Goal: Task Accomplishment & Management: Manage account settings

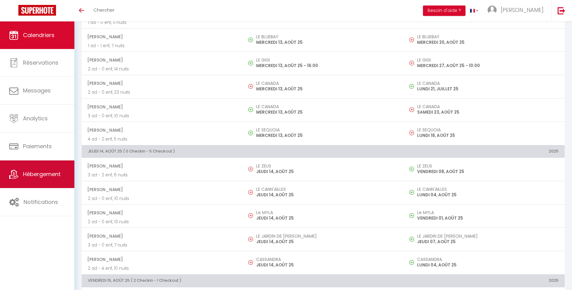
click at [40, 180] on link "Hébergement" at bounding box center [37, 174] width 74 height 28
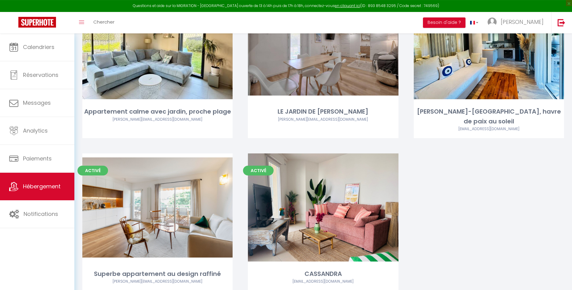
scroll to position [1483, 0]
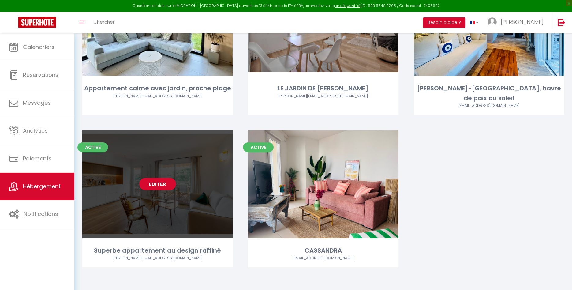
click at [154, 185] on link "Editer" at bounding box center [157, 184] width 37 height 12
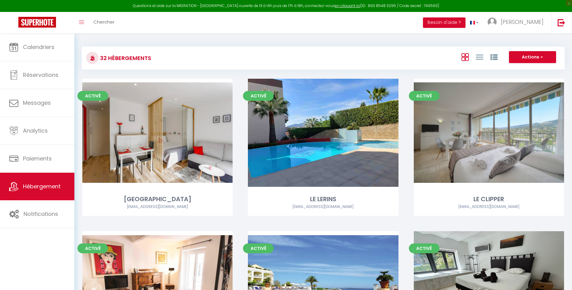
select select "3"
select select "2"
select select "1"
select select
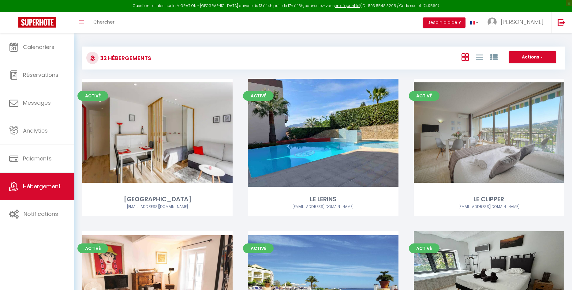
select select "28"
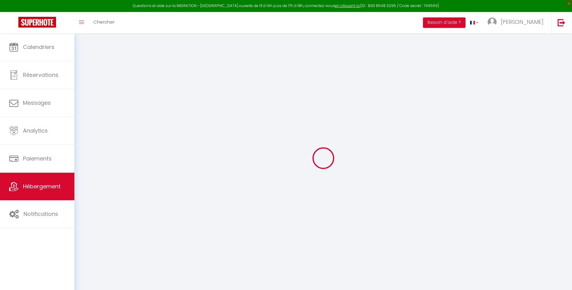
select select
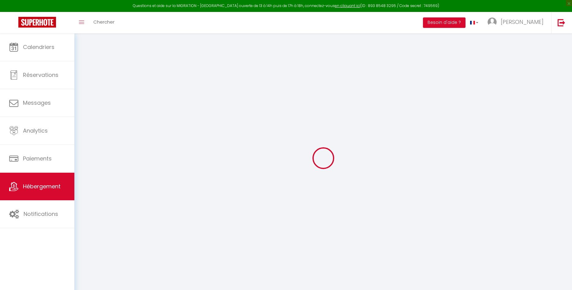
select select
checkbox input "false"
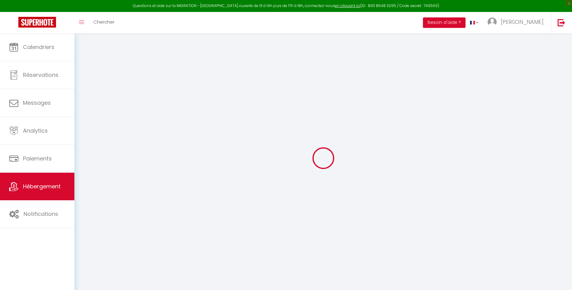
select select
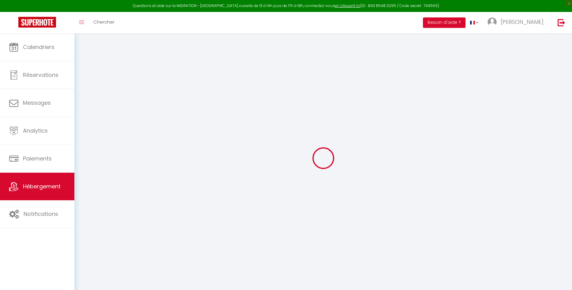
select select
checkbox input "false"
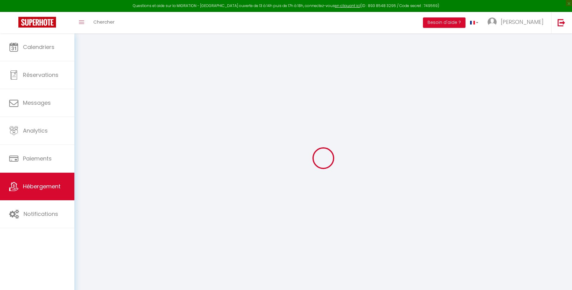
checkbox input "false"
select select
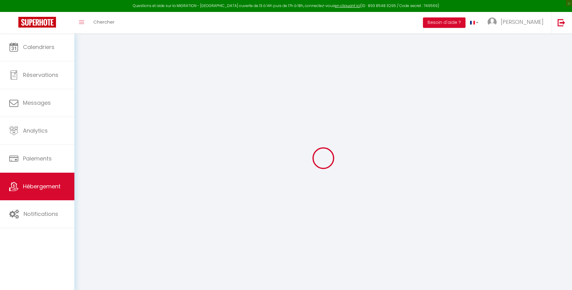
select select
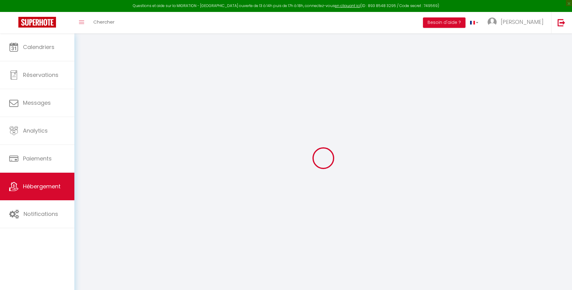
checkbox input "false"
select select
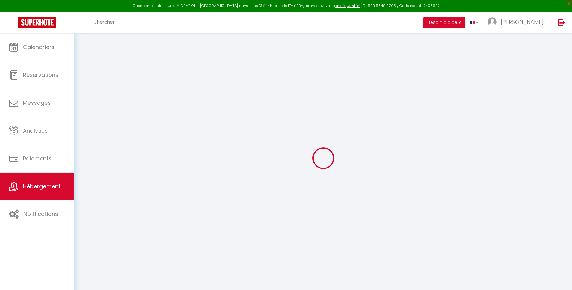
select select
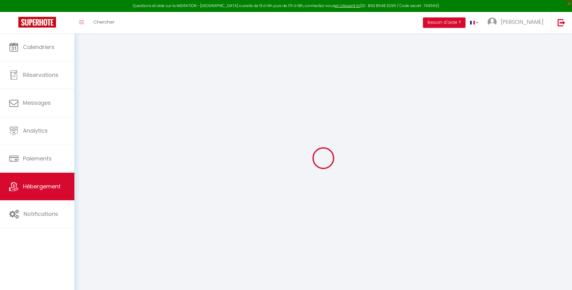
select select
checkbox input "false"
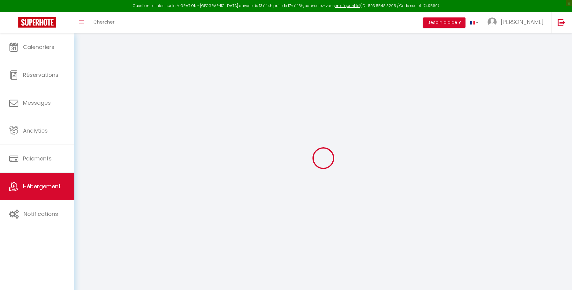
checkbox input "false"
select select
type input "Superbe appartement au design raffiné"
type input "[PERSON_NAME]"
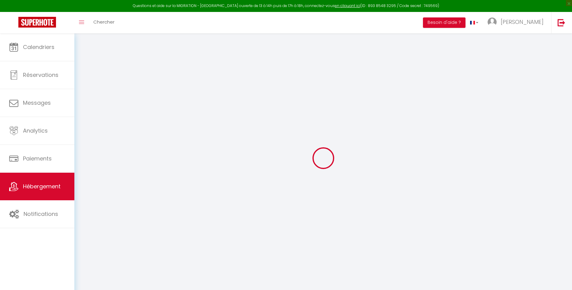
type input "[PERSON_NAME]"
select select "2"
type input "85"
select select
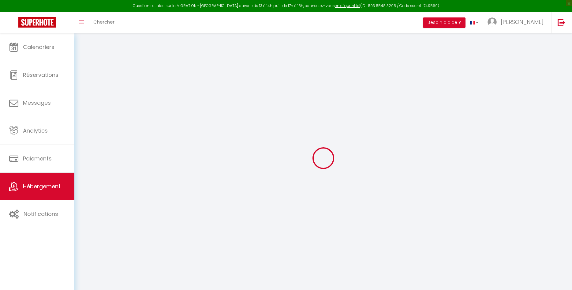
select select
type input "Mandelieu-La Napoule"
type input "[PERSON_NAME][EMAIL_ADDRESS][DOMAIN_NAME]"
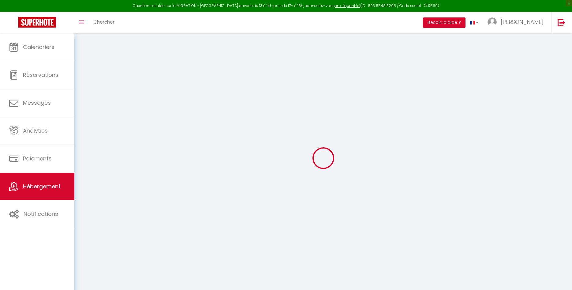
select select
checkbox input "false"
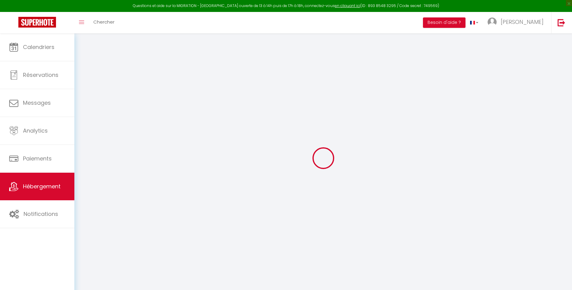
type input "0"
checkbox input "false"
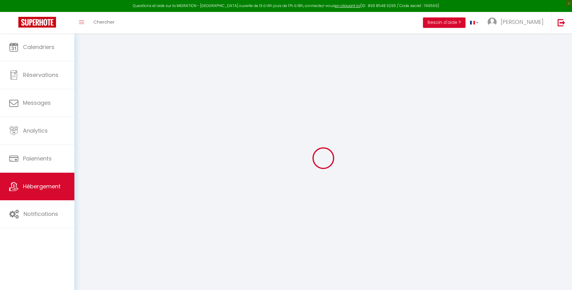
select select
checkbox input "false"
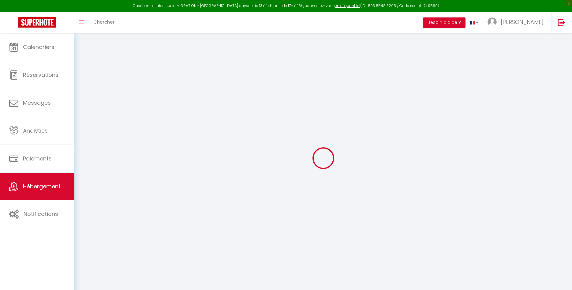
checkbox input "false"
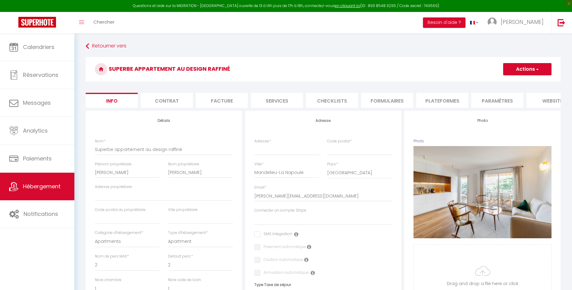
select select
checkbox input "false"
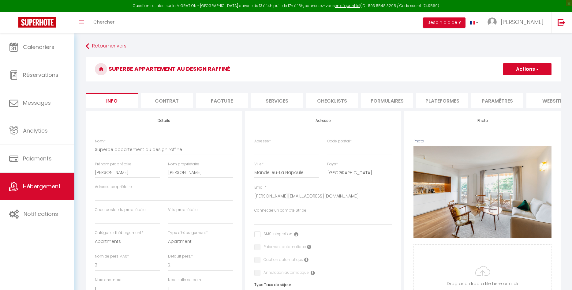
checkbox input "false"
select select
checkbox input "false"
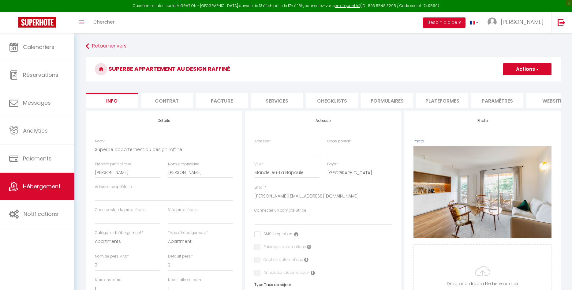
checkbox input "false"
click at [501, 103] on li "Paramètres" at bounding box center [497, 100] width 52 height 15
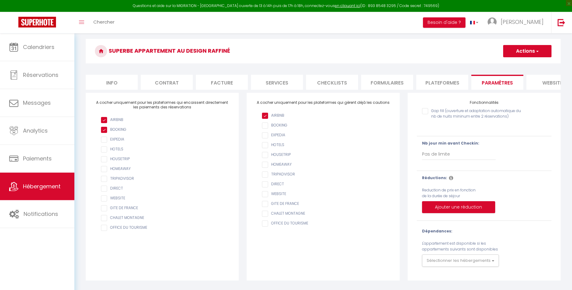
scroll to position [33, 0]
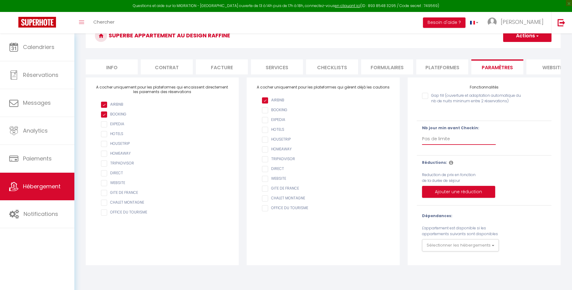
click at [422, 133] on select "Pas de limite 1 2 3 4 5 6 7" at bounding box center [459, 139] width 74 height 12
click option "Pas de limite" at bounding box center [0, 0] width 0 height 0
click at [453, 69] on li "Plateformes" at bounding box center [442, 66] width 52 height 15
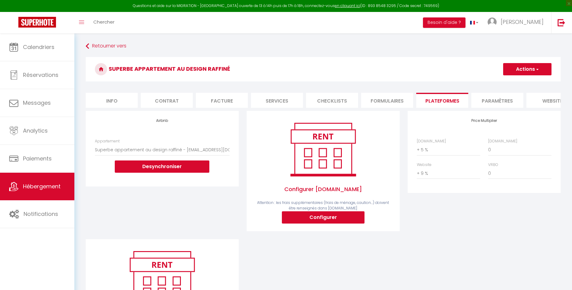
click at [495, 100] on li "Paramètres" at bounding box center [497, 100] width 52 height 15
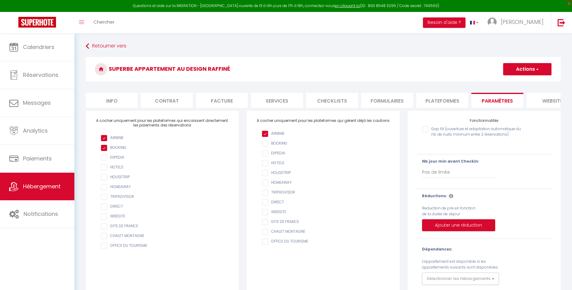
scroll to position [33, 0]
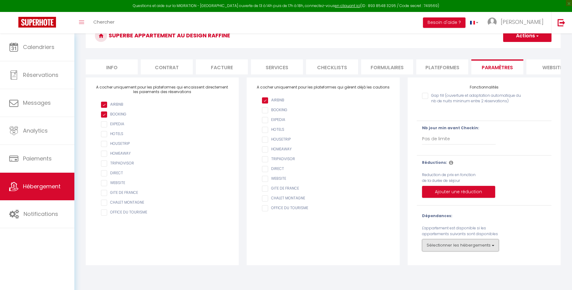
click at [449, 245] on button "Sélectionner les hébergements" at bounding box center [460, 245] width 77 height 12
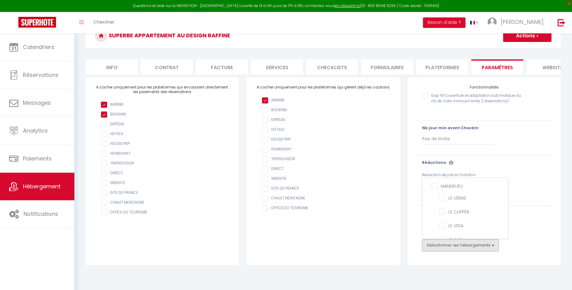
click at [457, 264] on div "Fonctionnalités Gap fill (ouverture et adaptation automatique du nb de nuits mi…" at bounding box center [484, 171] width 153 height 188
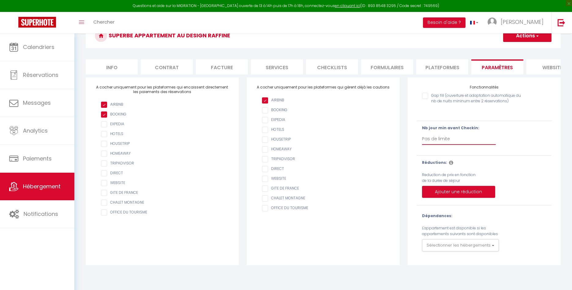
click at [422, 133] on select "Pas de limite 1 2 3 4 5 6 7" at bounding box center [459, 139] width 74 height 12
select select "1"
click option "1" at bounding box center [0, 0] width 0 height 0
checkbox input "false"
click at [521, 39] on button "Actions" at bounding box center [527, 36] width 48 height 12
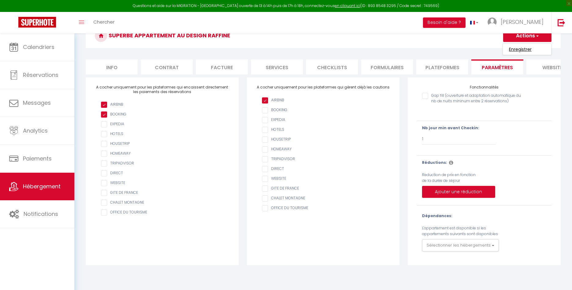
click at [524, 49] on input "Enregistrer" at bounding box center [520, 49] width 23 height 6
click at [398, 67] on li "Formulaires" at bounding box center [387, 66] width 52 height 15
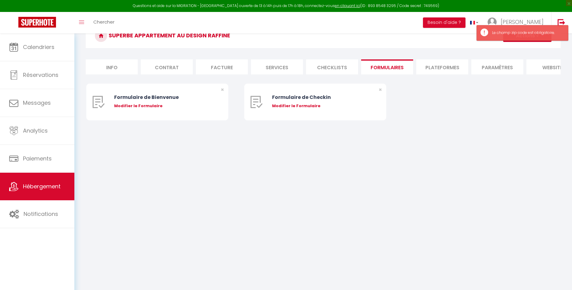
click at [337, 63] on li "Checklists" at bounding box center [332, 66] width 52 height 15
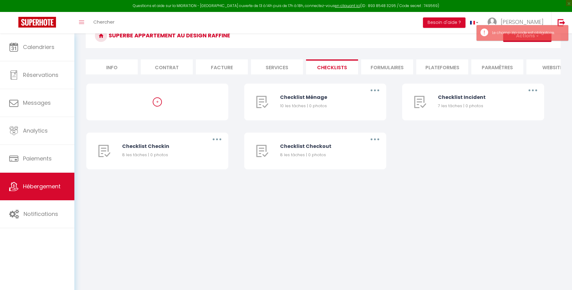
click at [273, 68] on li "Services" at bounding box center [277, 66] width 52 height 15
select select
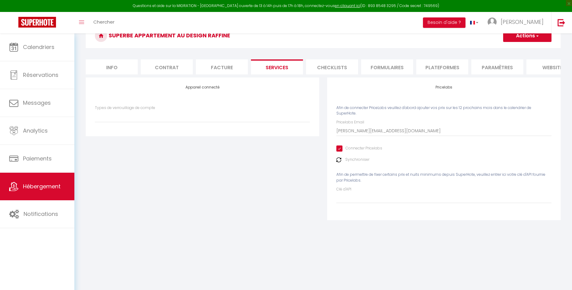
click at [222, 66] on li "Facture" at bounding box center [222, 66] width 52 height 15
select select
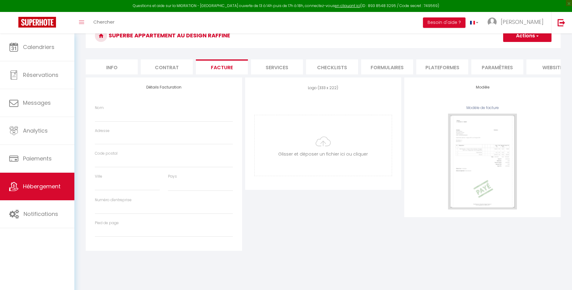
select select
checkbox input "false"
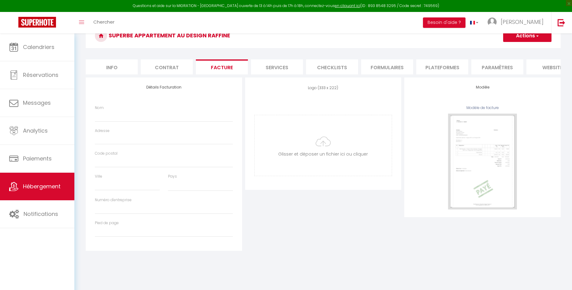
checkbox input "false"
select select
checkbox input "false"
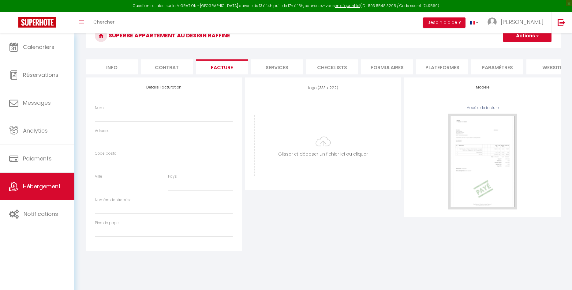
checkbox input "false"
select select
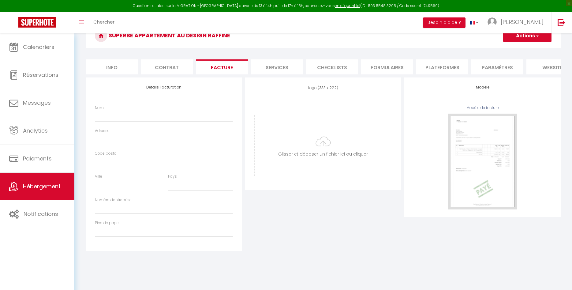
select select
checkbox input "false"
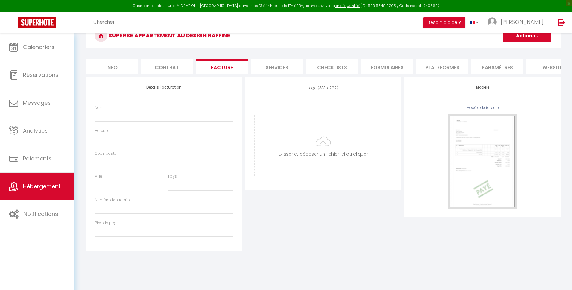
select select
checkbox input "false"
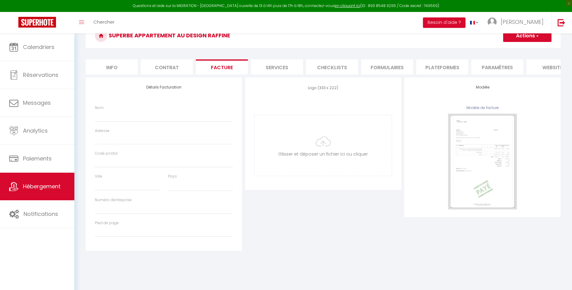
checkbox input "false"
select select
click at [161, 67] on li "Contrat" at bounding box center [167, 66] width 52 height 15
select select
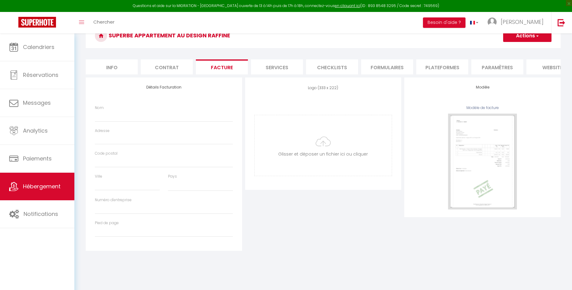
select select
checkbox input "false"
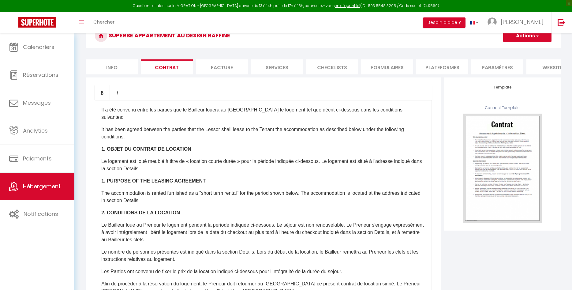
click at [114, 70] on li "Info" at bounding box center [112, 66] width 52 height 15
select select
checkbox input "false"
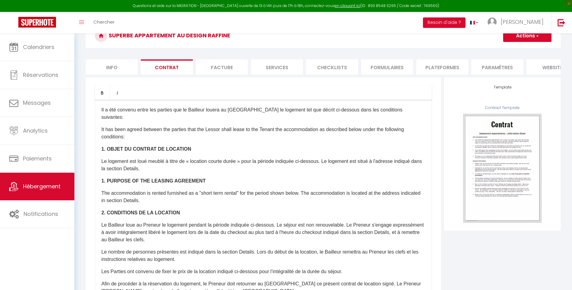
checkbox input "false"
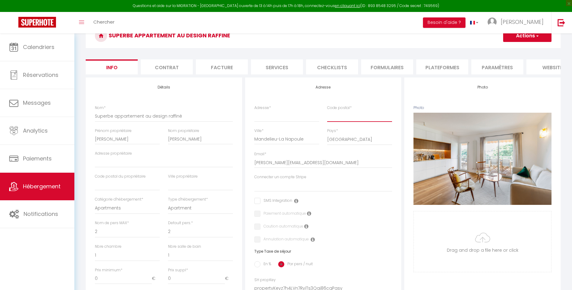
click at [342, 119] on input "Code postal *" at bounding box center [359, 115] width 65 height 11
select select
type input "0"
select select
checkbox input "false"
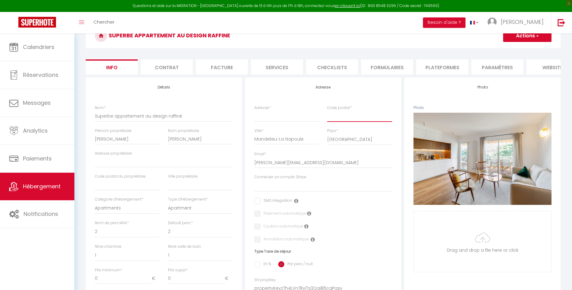
checkbox input "false"
type input "06"
select select
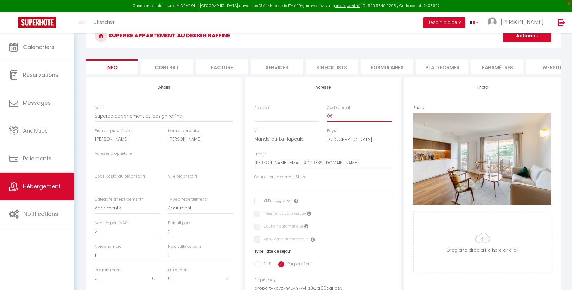
select select
checkbox input "false"
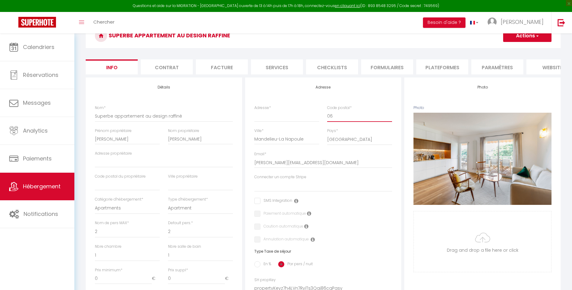
type input "061"
select select
checkbox input "false"
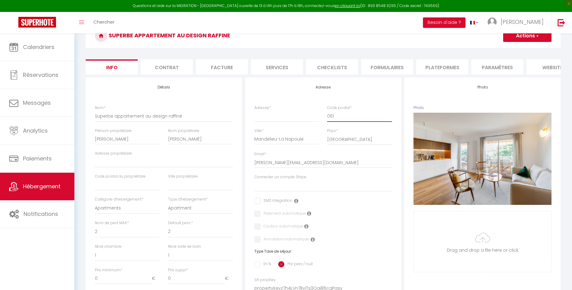
checkbox input "false"
type input "06"
select select
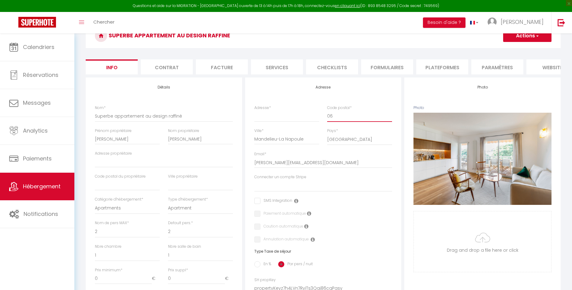
checkbox input "false"
type input "062"
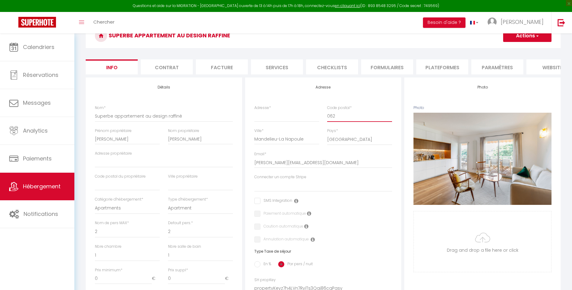
select select
checkbox input "false"
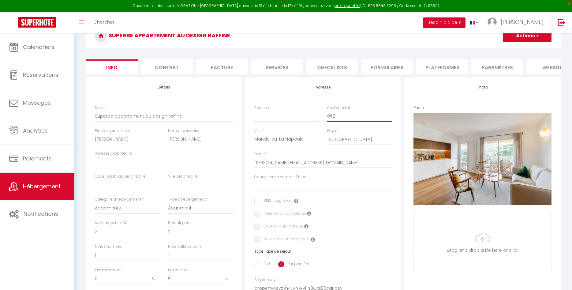
checkbox input "false"
type input "0621"
select select
checkbox input "false"
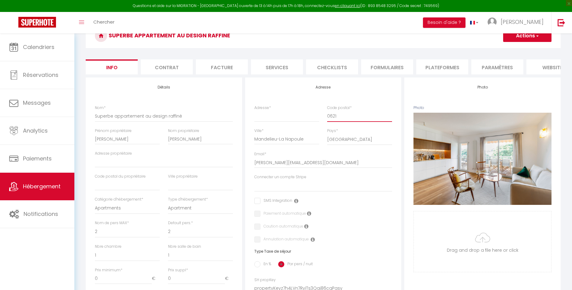
checkbox input "false"
type input "06210"
select select
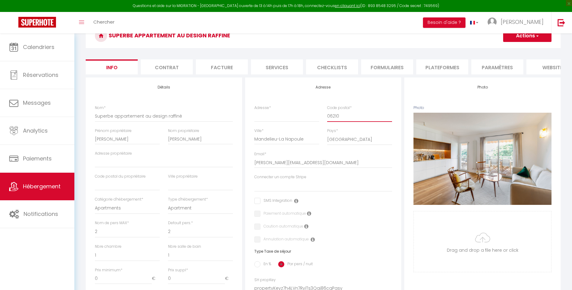
select select
checkbox input "false"
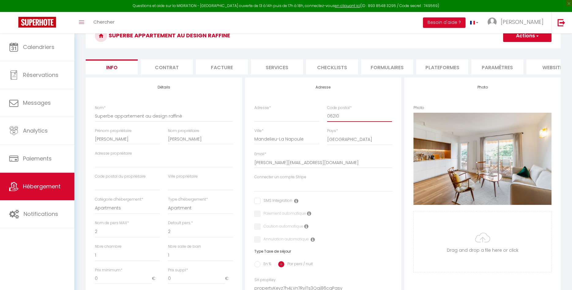
type input "06210"
click at [259, 118] on input "Adresse *" at bounding box center [286, 115] width 65 height 11
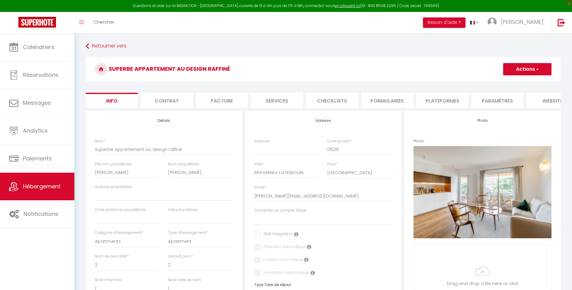
click at [502, 103] on li "Paramètres" at bounding box center [497, 100] width 52 height 15
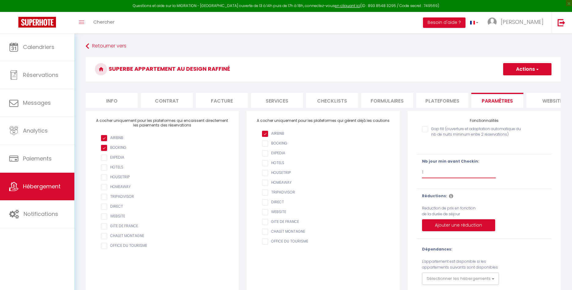
click at [422, 166] on select "Pas de limite 1 2 3 4 5 6 7" at bounding box center [459, 172] width 74 height 12
select select
click option "Pas de limite" at bounding box center [0, 0] width 0 height 0
checkbox input "false"
click at [525, 73] on button "Actions" at bounding box center [527, 69] width 48 height 12
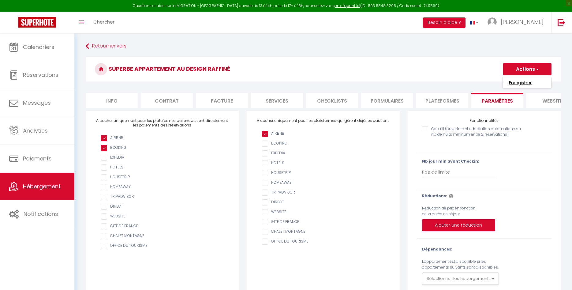
click at [526, 82] on input "Enregistrer" at bounding box center [520, 83] width 23 height 6
click at [133, 102] on li "Info" at bounding box center [112, 100] width 52 height 15
select select
checkbox input "false"
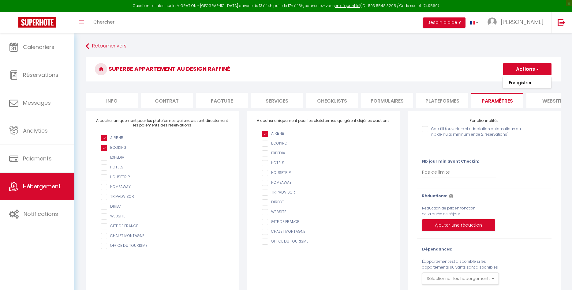
checkbox input "false"
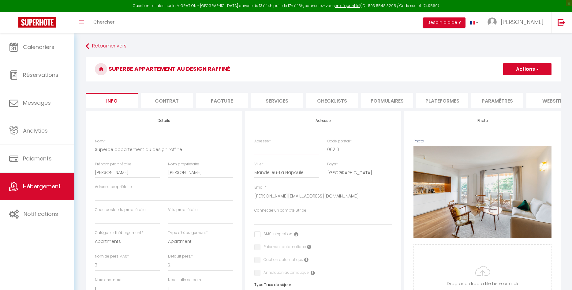
click at [273, 151] on input "Adresse *" at bounding box center [286, 149] width 65 height 11
click at [269, 155] on div "Adresse *" at bounding box center [286, 149] width 73 height 23
click at [270, 151] on input "Adresse *" at bounding box center [286, 149] width 65 height 11
type input "5"
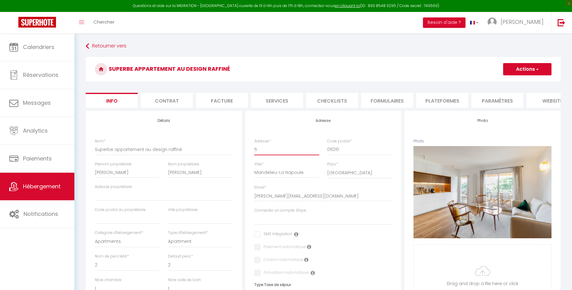
select select
click at [331, 120] on h4 "Adresse" at bounding box center [323, 120] width 138 height 4
click at [523, 74] on button "Actions" at bounding box center [527, 69] width 48 height 12
click at [522, 83] on link "Enregistrer" at bounding box center [518, 83] width 65 height 8
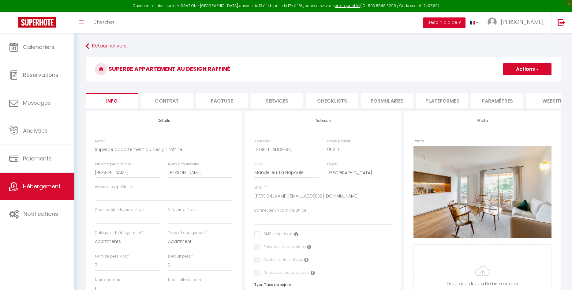
click at [519, 70] on button "Actions" at bounding box center [527, 69] width 48 height 12
click at [507, 82] on input "Enregistrer" at bounding box center [503, 83] width 23 height 6
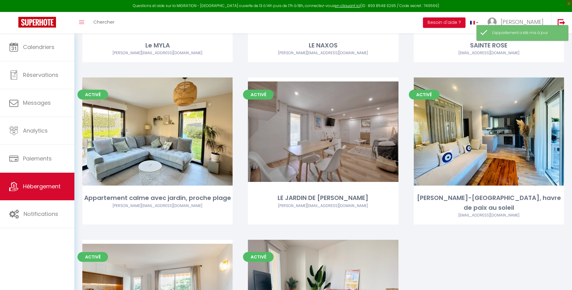
scroll to position [1483, 0]
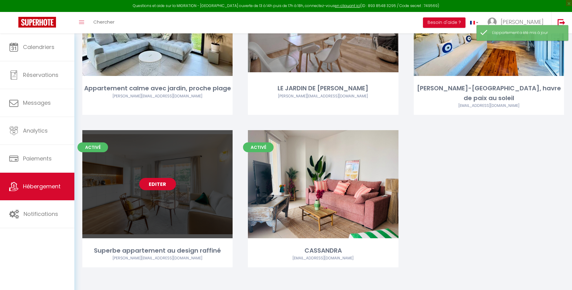
click at [155, 181] on link "Editer" at bounding box center [157, 184] width 37 height 12
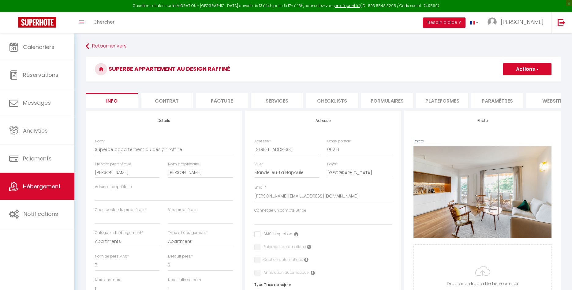
click at [460, 97] on li "Plateformes" at bounding box center [442, 100] width 52 height 15
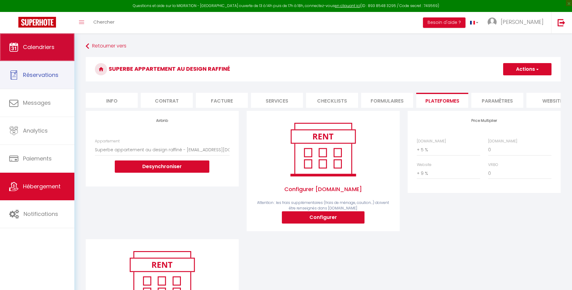
click at [29, 56] on link "Calendriers" at bounding box center [37, 47] width 74 height 28
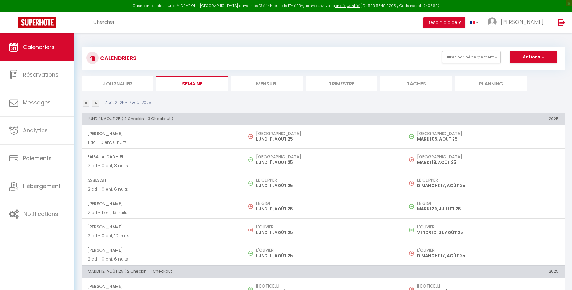
click at [278, 81] on li "Mensuel" at bounding box center [267, 83] width 72 height 15
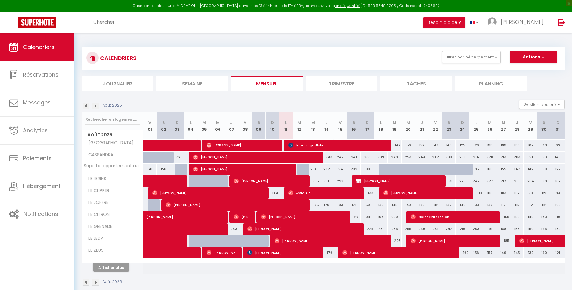
click at [305, 162] on span "[PERSON_NAME]" at bounding box center [256, 157] width 126 height 12
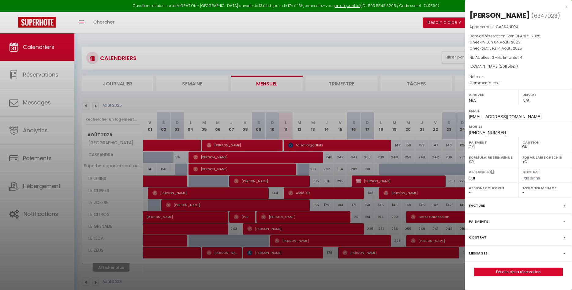
click at [566, 10] on div "x" at bounding box center [516, 6] width 103 height 7
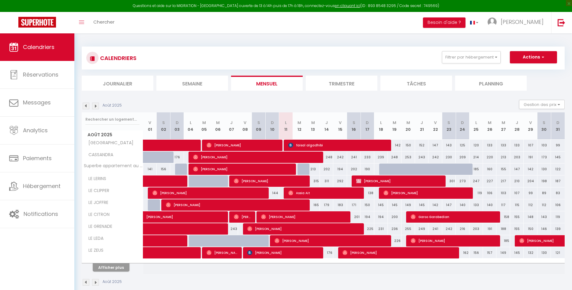
click at [305, 169] on div at bounding box center [303, 169] width 13 height 12
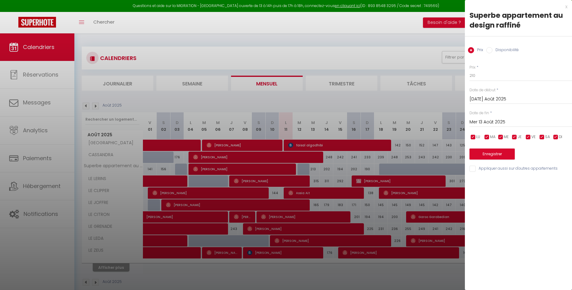
click at [514, 54] on label "Disponibilité" at bounding box center [505, 50] width 26 height 7
click at [492, 53] on input "Disponibilité" at bounding box center [489, 50] width 6 height 6
click at [469, 70] on select "Disponible Indisponible" at bounding box center [520, 76] width 103 height 12
click option "Indisponible" at bounding box center [0, 0] width 0 height 0
click at [469, 70] on select "Disponible Indisponible" at bounding box center [520, 76] width 103 height 12
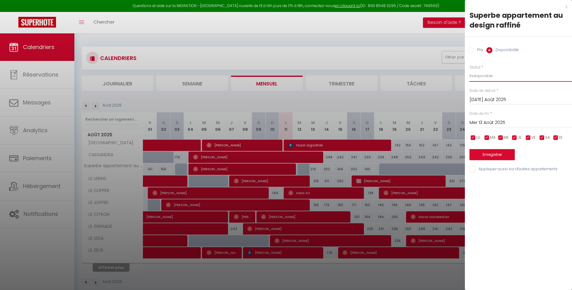
click option "Disponible" at bounding box center [0, 0] width 0 height 0
click at [496, 155] on button "Enregistrer" at bounding box center [491, 154] width 45 height 11
